Goal: Communication & Community: Answer question/provide support

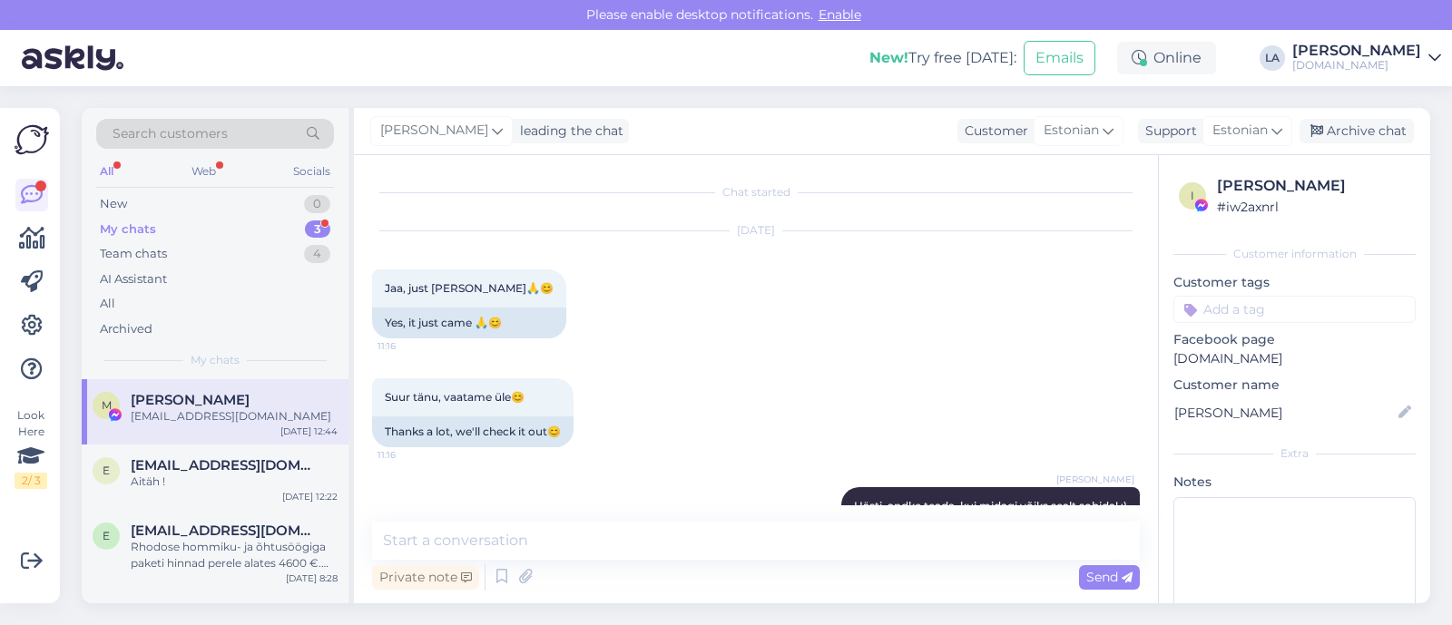
click at [303, 224] on div "My chats 3" at bounding box center [215, 229] width 238 height 25
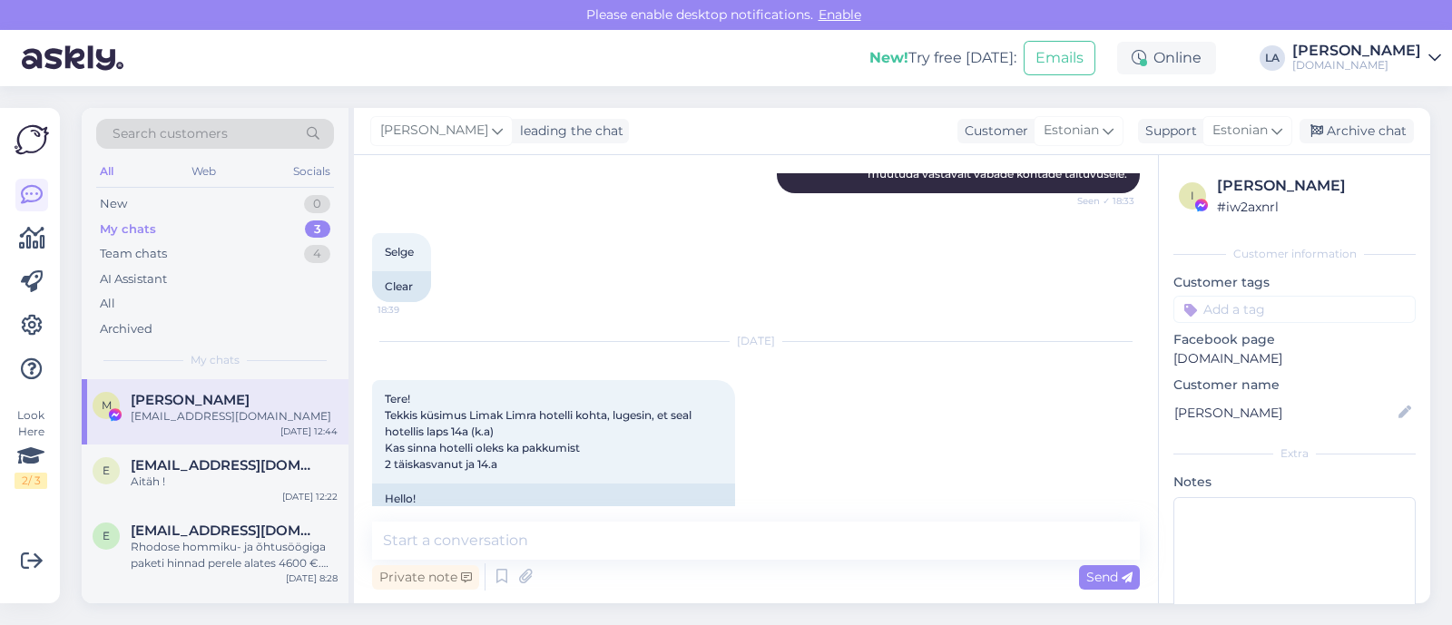
click at [239, 397] on div "[PERSON_NAME]" at bounding box center [234, 400] width 207 height 16
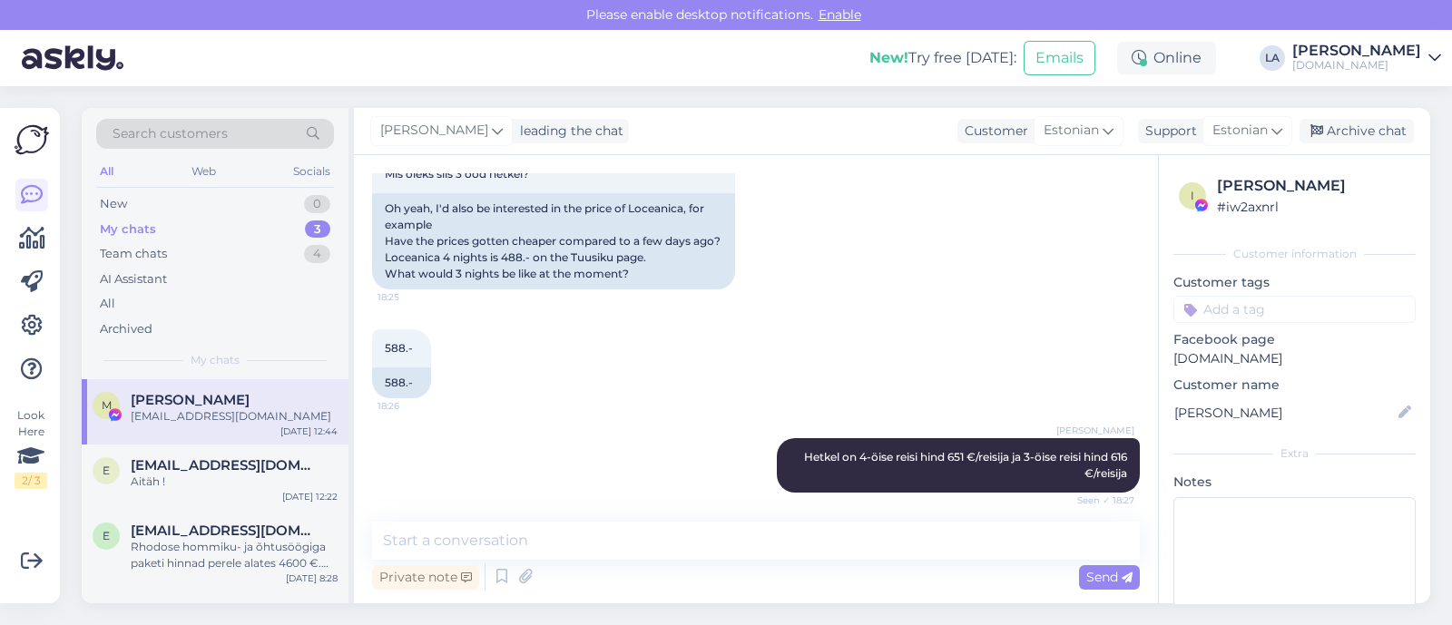
scroll to position [12561, 0]
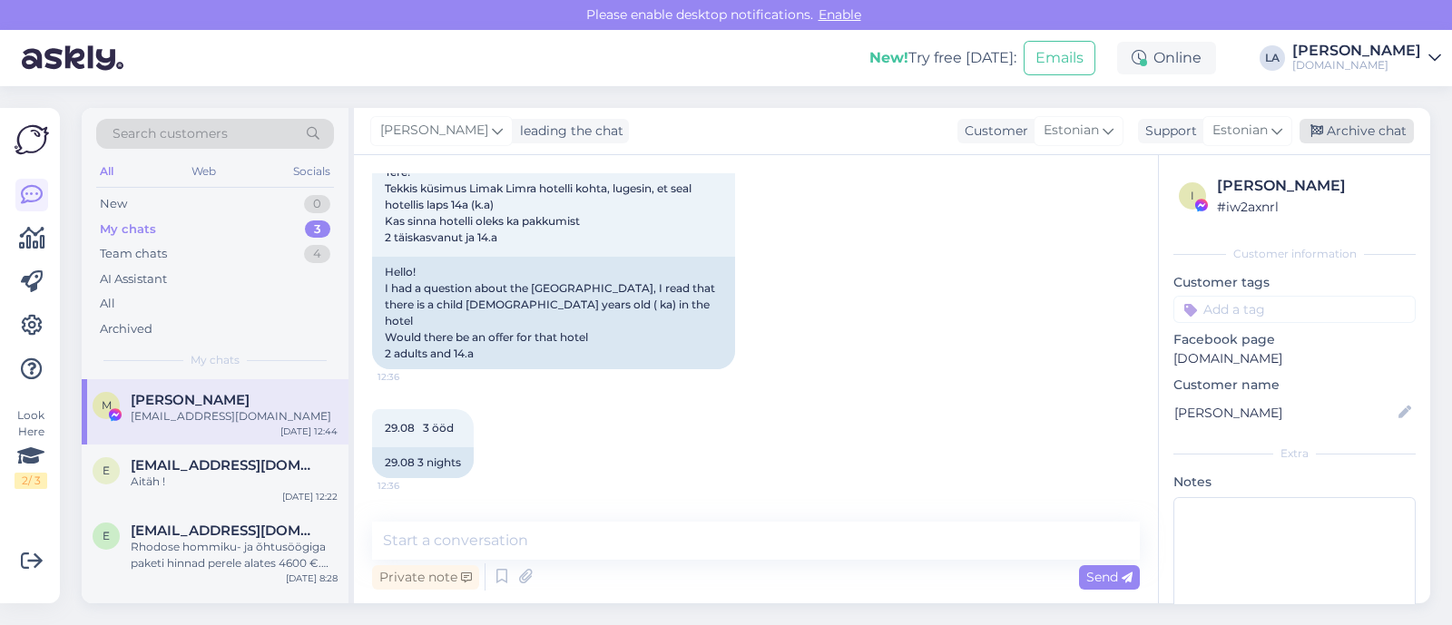
click at [1336, 135] on div "Archive chat" at bounding box center [1356, 131] width 114 height 25
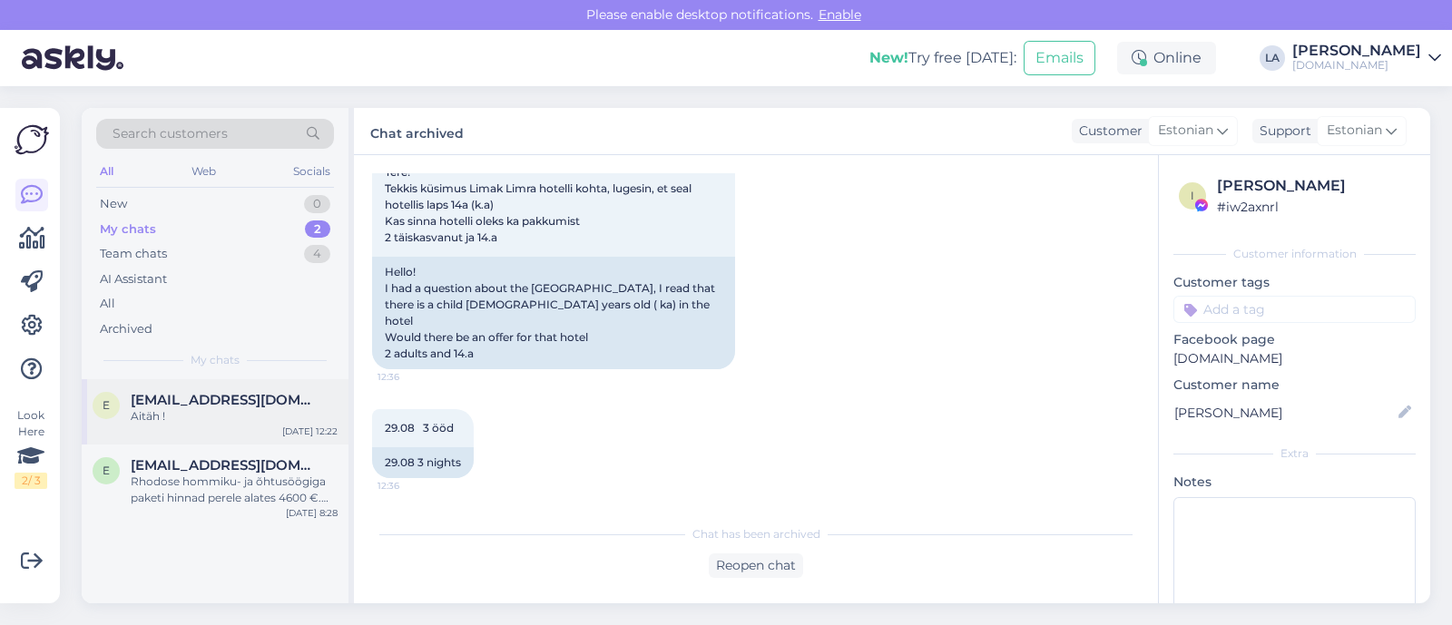
click at [201, 424] on div "Aitäh !" at bounding box center [234, 416] width 207 height 16
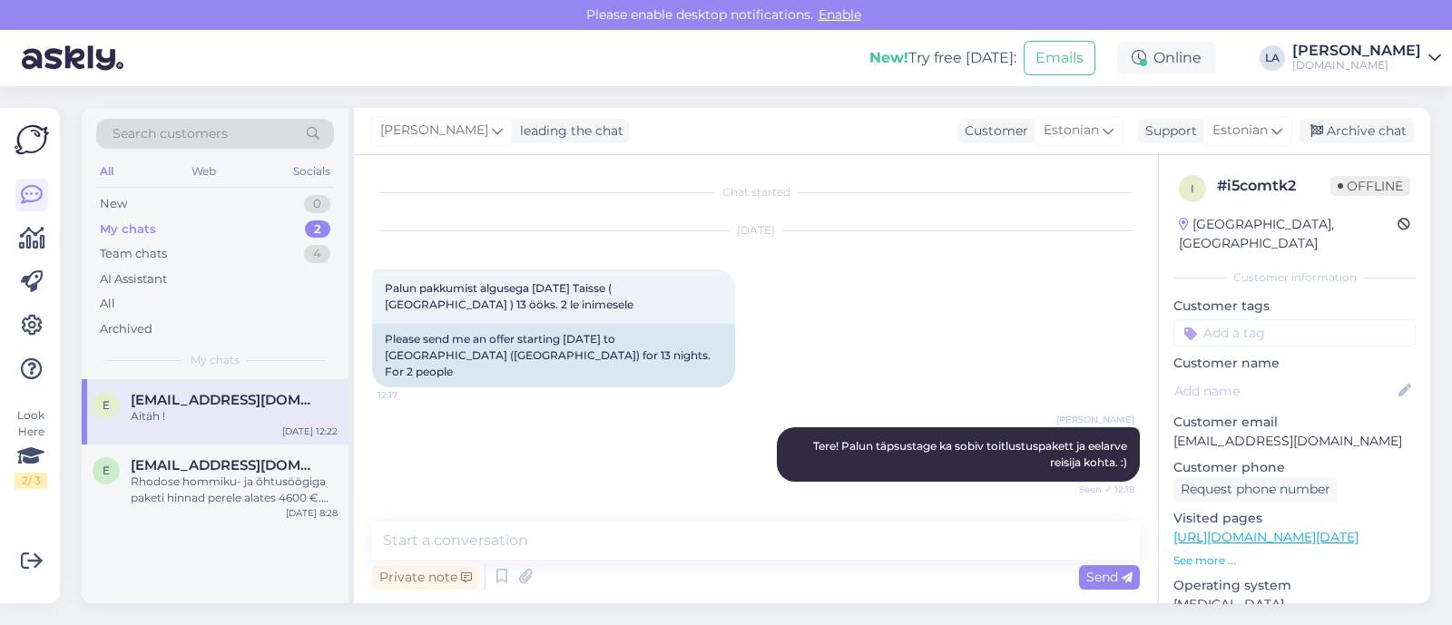
scroll to position [418, 0]
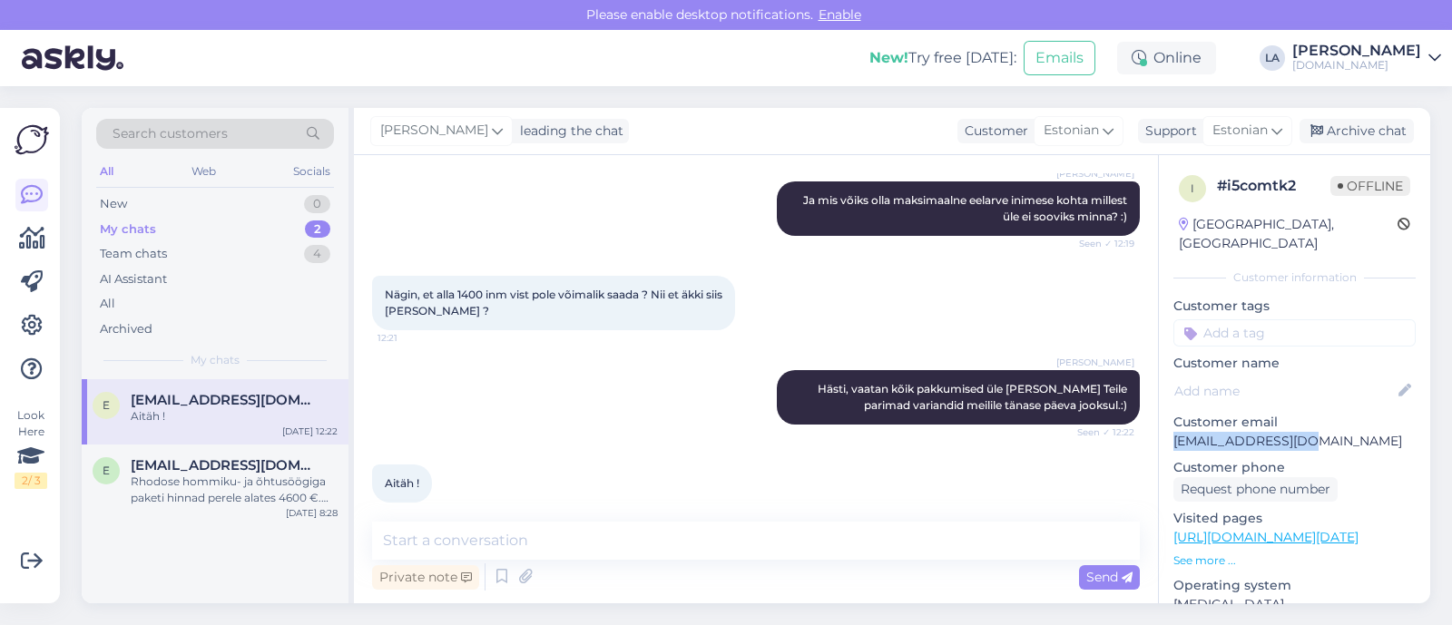
drag, startPoint x: 1171, startPoint y: 419, endPoint x: 1308, endPoint y: 426, distance: 136.3
click at [1309, 426] on div "i # i5comtk2 Offline [GEOGRAPHIC_DATA], [GEOGRAPHIC_DATA] Customer information …" at bounding box center [1294, 537] width 271 height 765
copy p "[EMAIL_ADDRESS][DOMAIN_NAME]"
click at [596, 533] on textarea at bounding box center [756, 541] width 768 height 38
type textarea "Vastasin Teile meilile. :)"
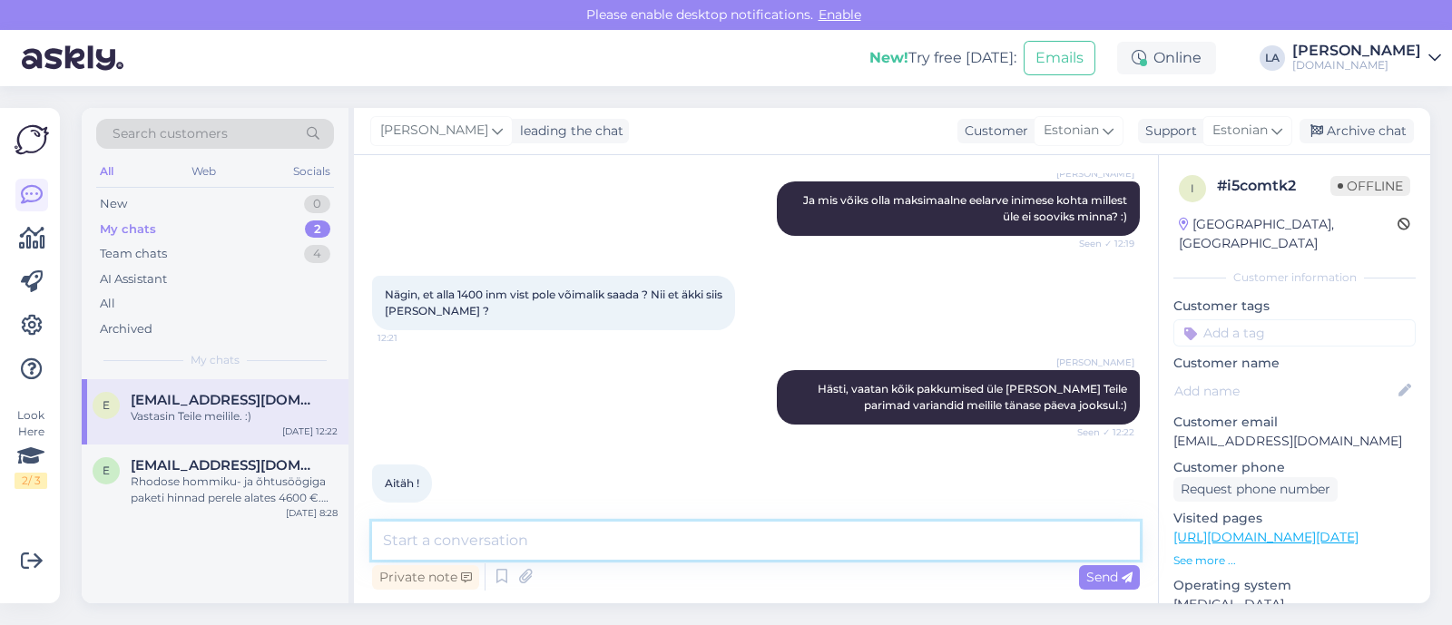
scroll to position [497, 0]
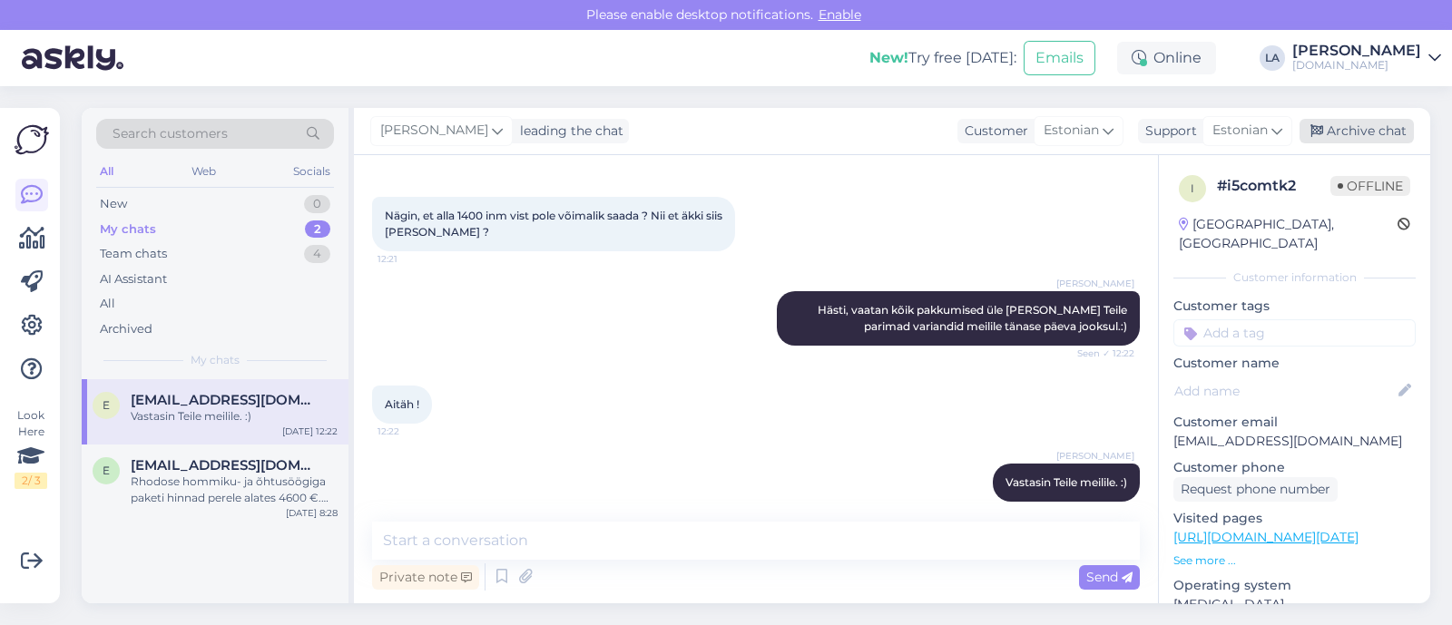
click at [1351, 129] on div "Archive chat" at bounding box center [1356, 131] width 114 height 25
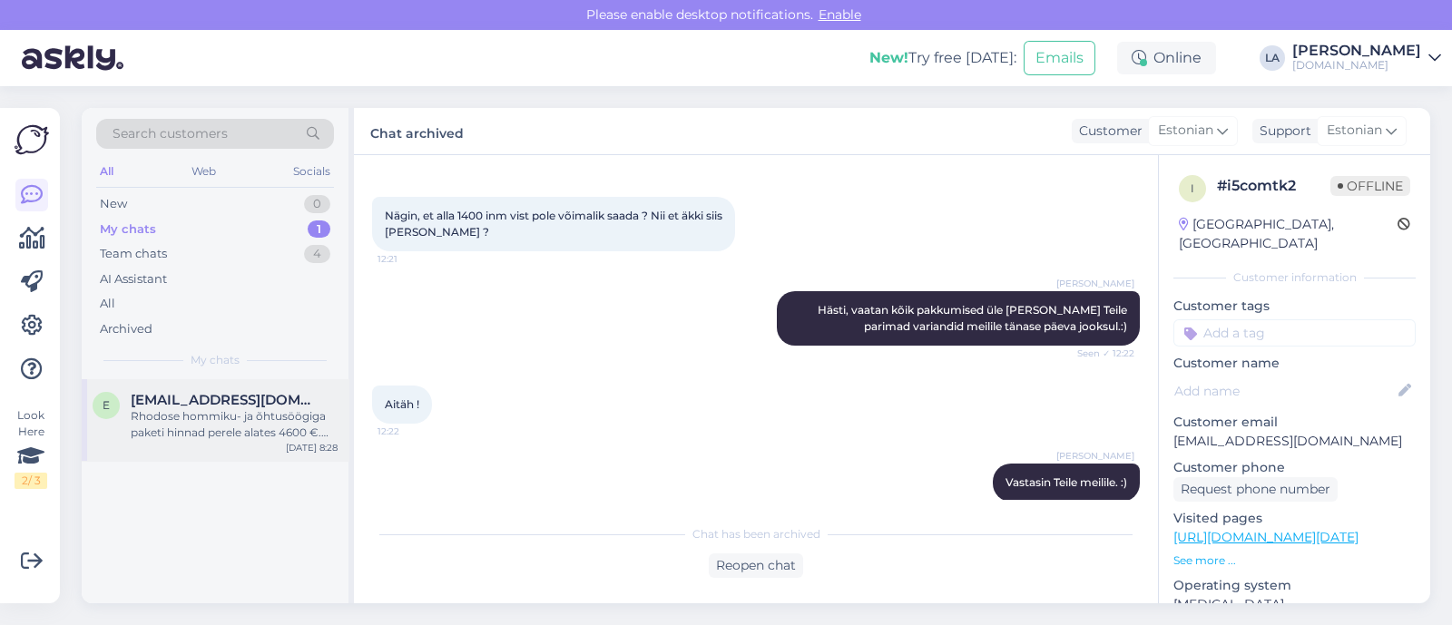
click at [193, 412] on div "Rhodose hommiku- ja õhtusöögiga paketi hinnad perele alates 4600 €. Saadan Teil…" at bounding box center [234, 424] width 207 height 33
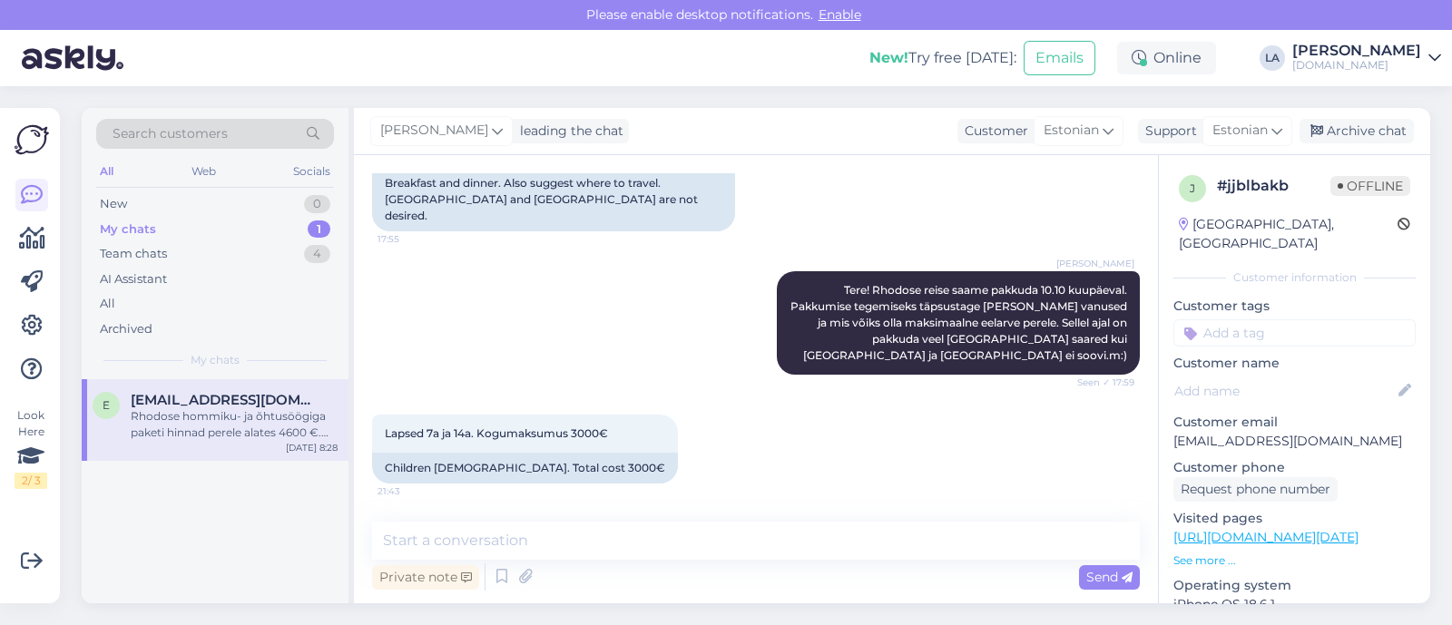
scroll to position [239, 0]
drag, startPoint x: 1175, startPoint y: 421, endPoint x: 1346, endPoint y: 424, distance: 170.6
click at [1347, 432] on p "[EMAIL_ADDRESS][DOMAIN_NAME]" at bounding box center [1294, 441] width 242 height 19
copy p "[EMAIL_ADDRESS][DOMAIN_NAME]"
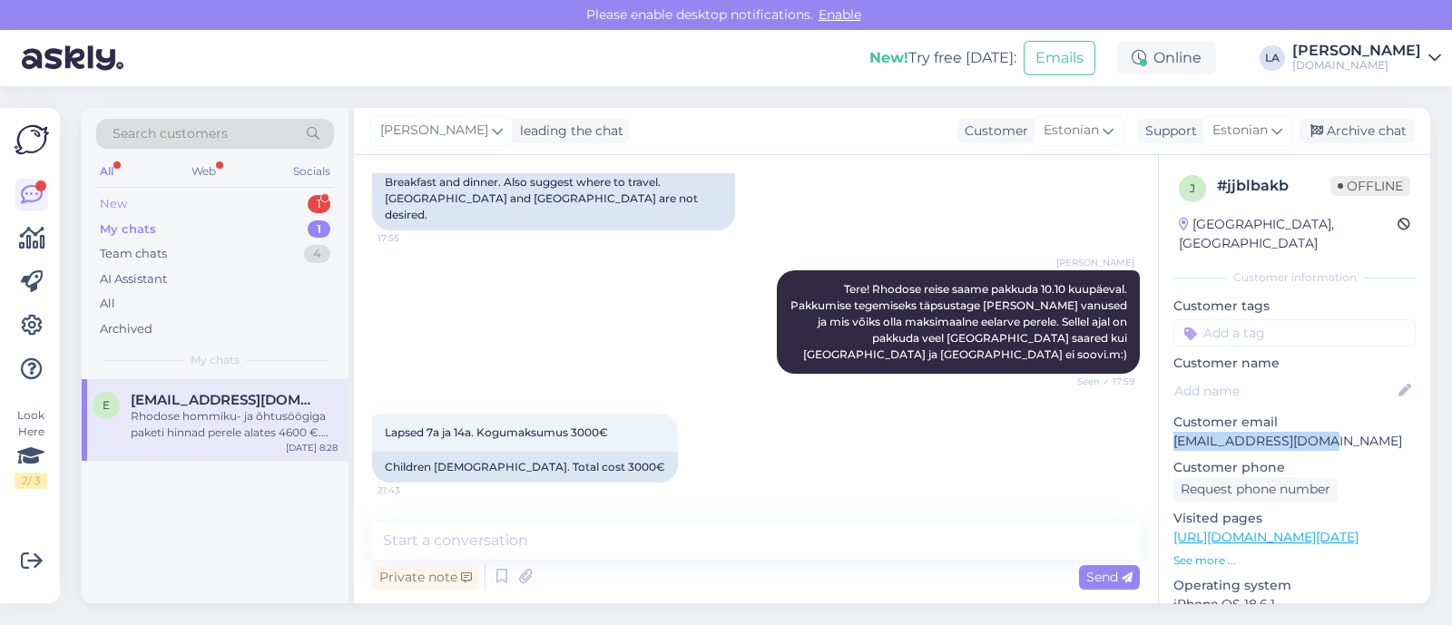
click at [320, 208] on div "1" at bounding box center [319, 204] width 23 height 18
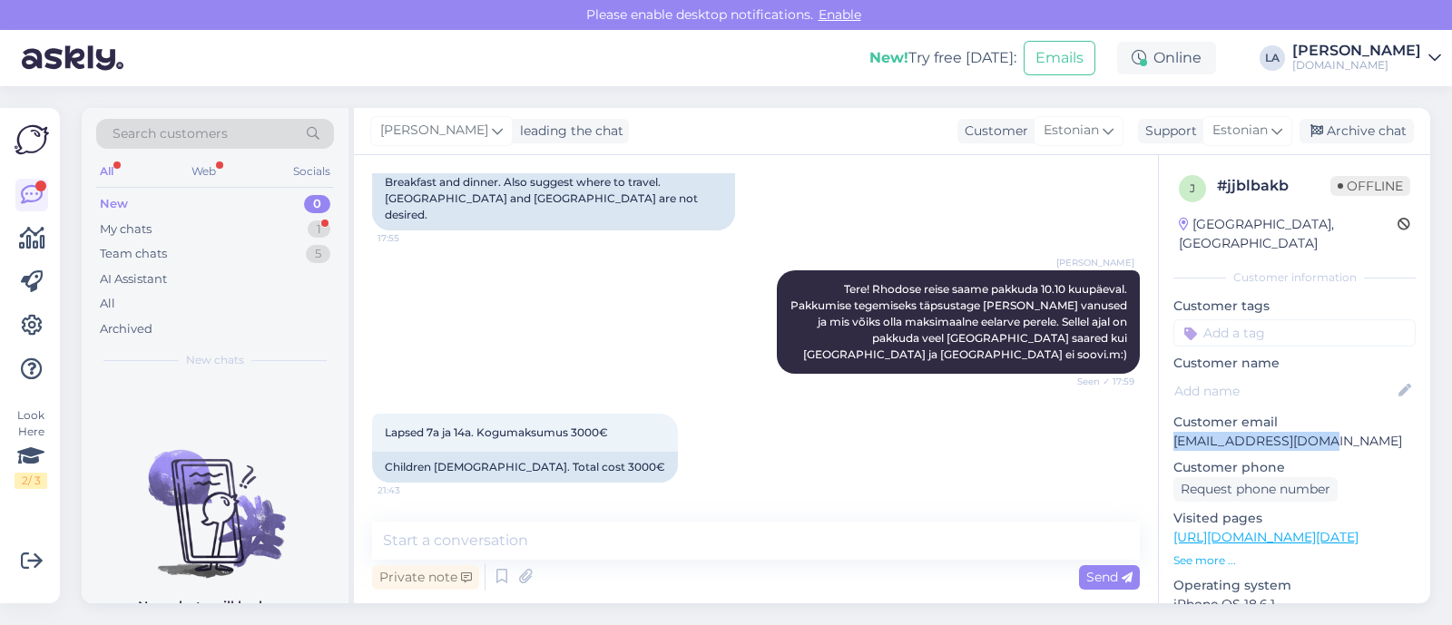
scroll to position [351, 0]
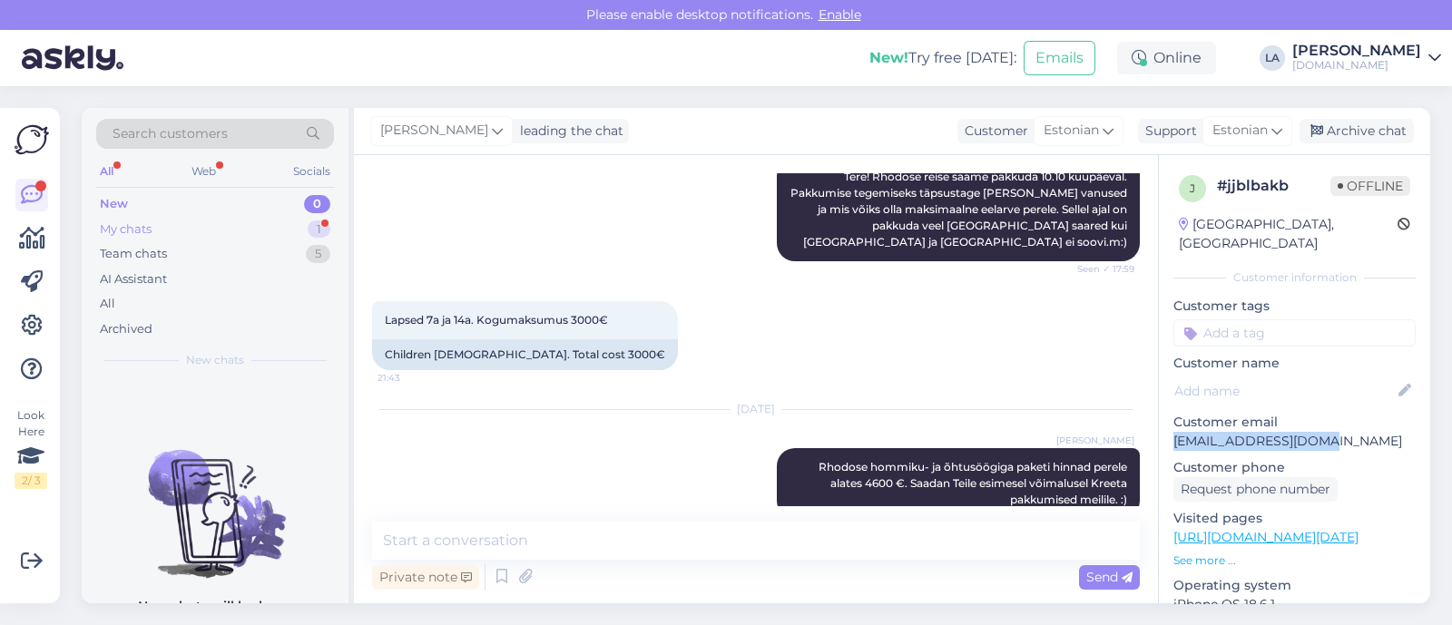
click at [325, 233] on div "1" at bounding box center [319, 230] width 23 height 18
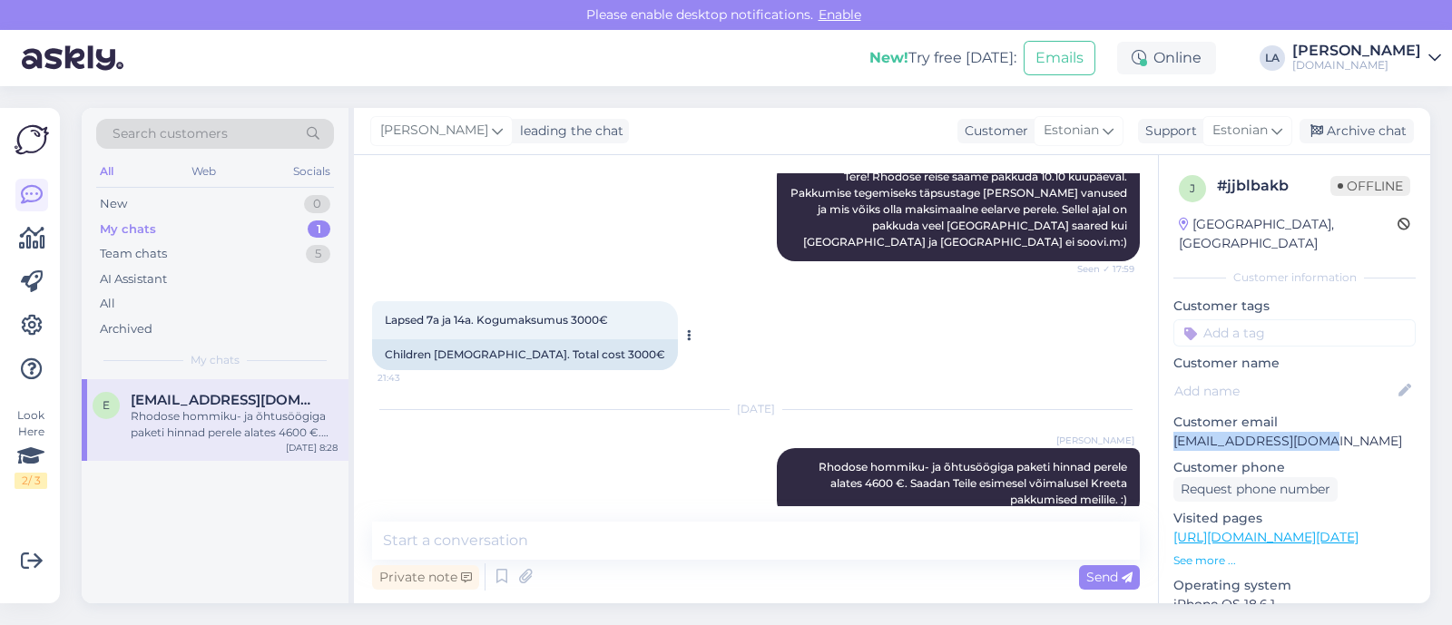
drag, startPoint x: 496, startPoint y: 351, endPoint x: 531, endPoint y: 272, distance: 86.1
click at [496, 351] on div "Lapsed 7a ja 14a. Kogumaksumus 3000€ 21:43 Children [DEMOGRAPHIC_DATA]. Total c…" at bounding box center [756, 335] width 768 height 109
click at [587, 548] on textarea at bounding box center [756, 541] width 768 height 38
type textarea "Pakkumised saadetud. :)"
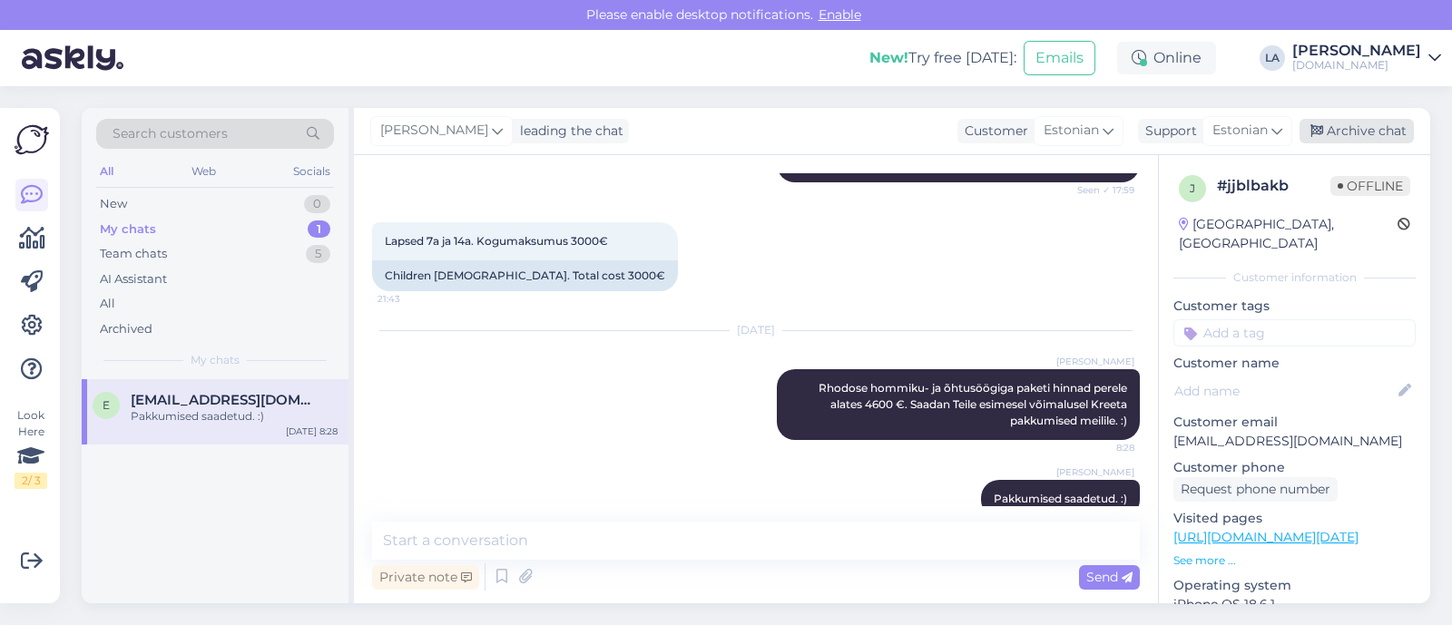
click at [1348, 132] on div "Archive chat" at bounding box center [1356, 131] width 114 height 25
